Goal: Information Seeking & Learning: Learn about a topic

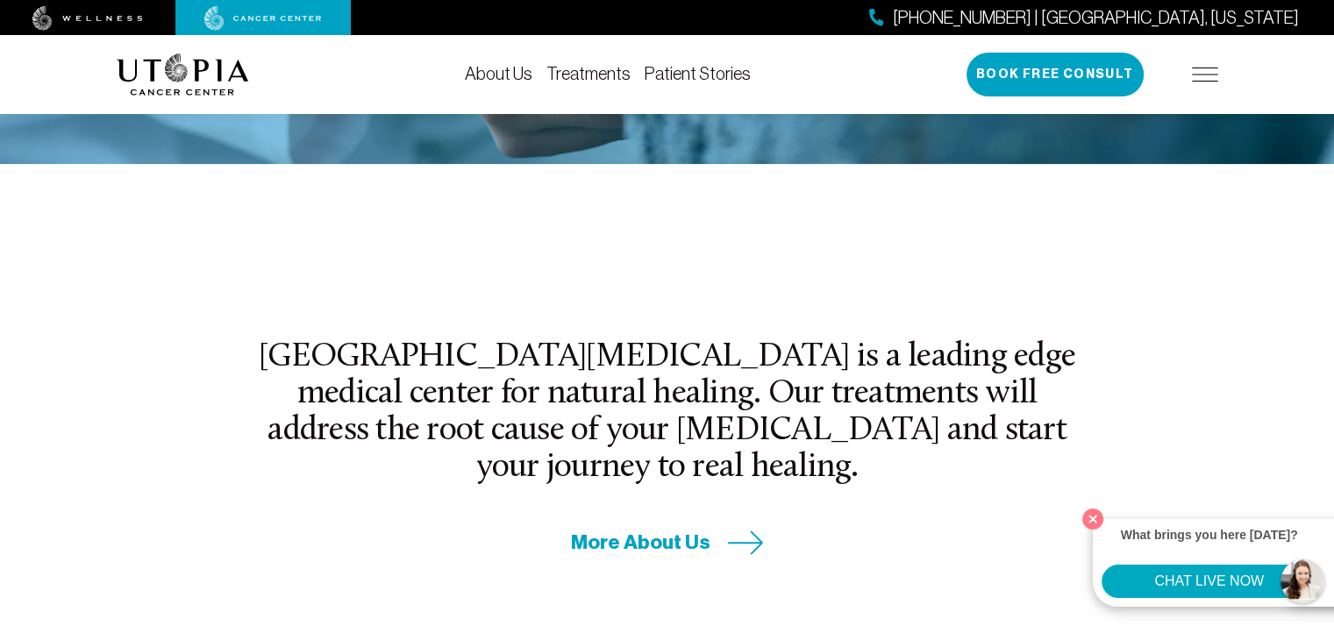
scroll to position [481, 0]
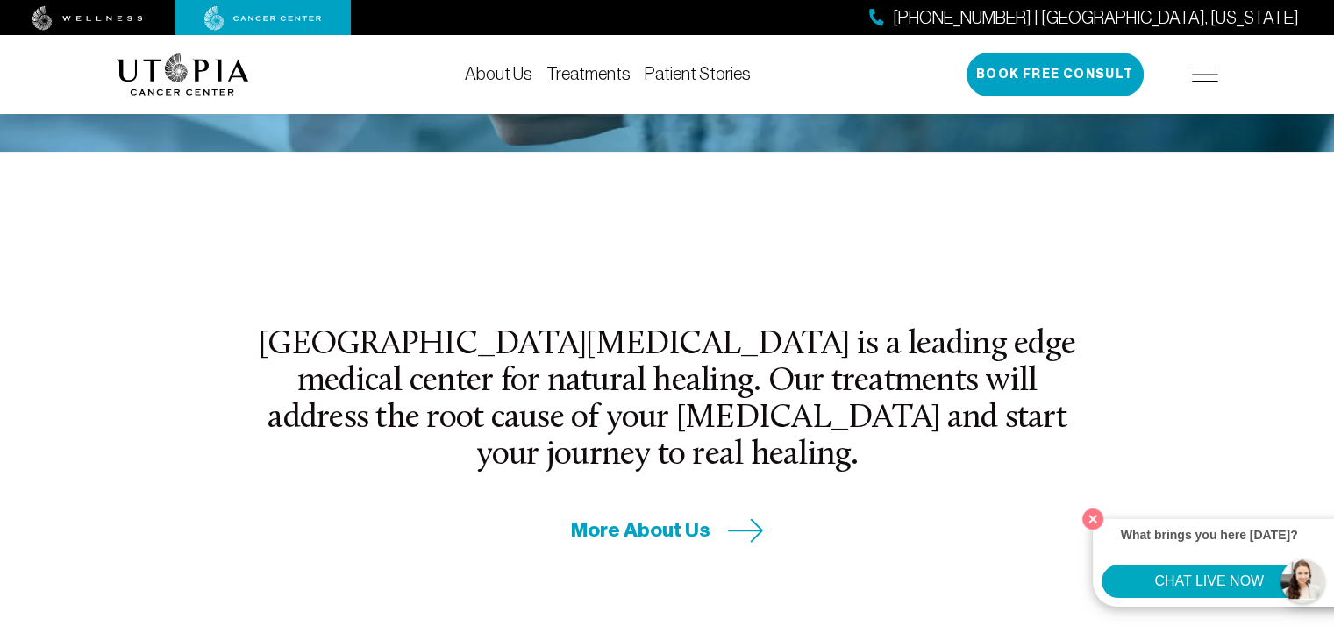
click at [586, 75] on link "Treatments" at bounding box center [588, 73] width 84 height 19
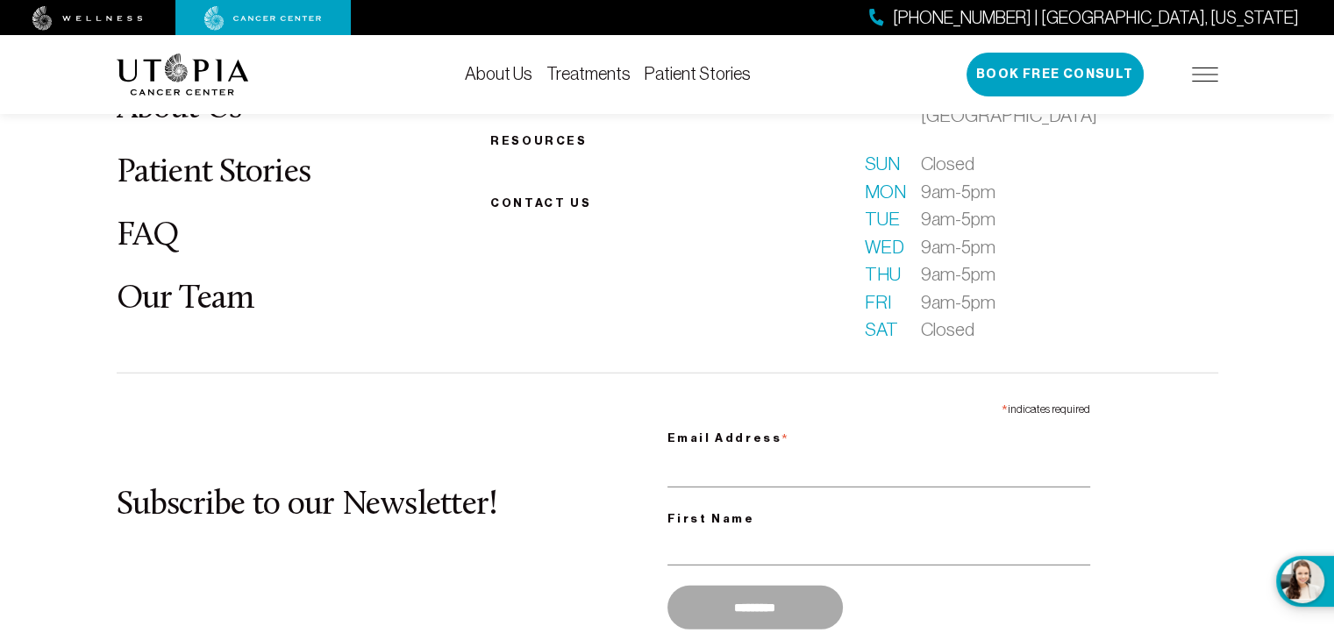
scroll to position [5086, 0]
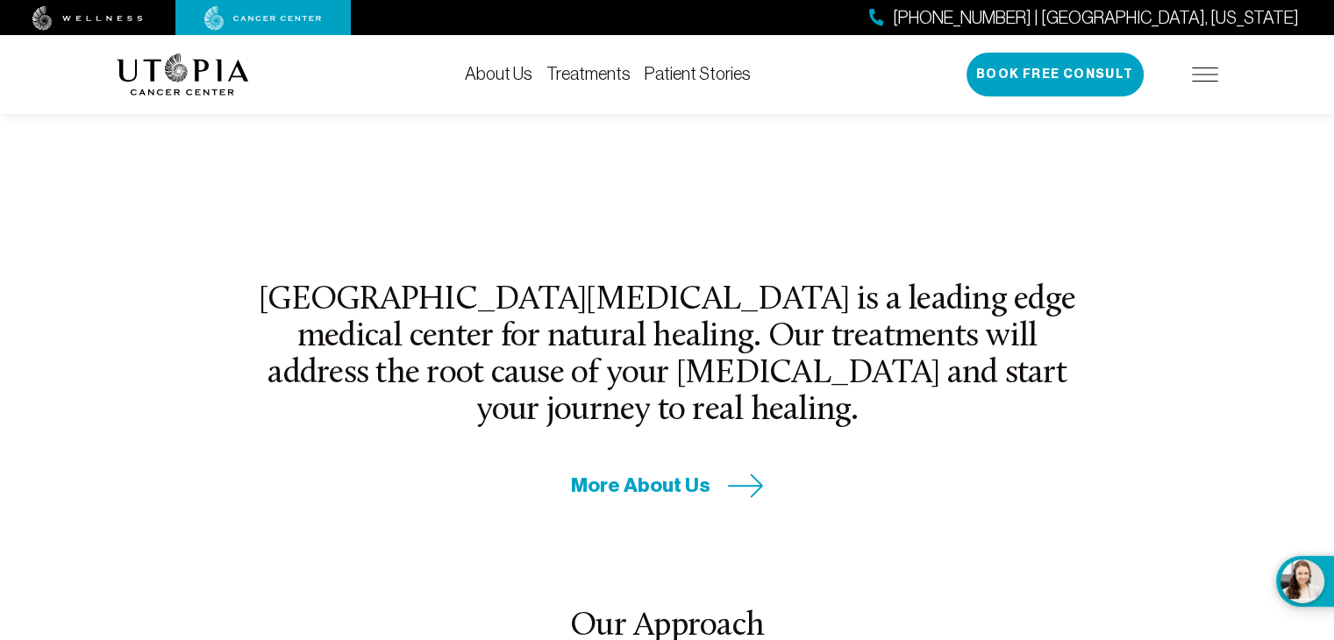
scroll to position [489, 0]
